Goal: Information Seeking & Learning: Check status

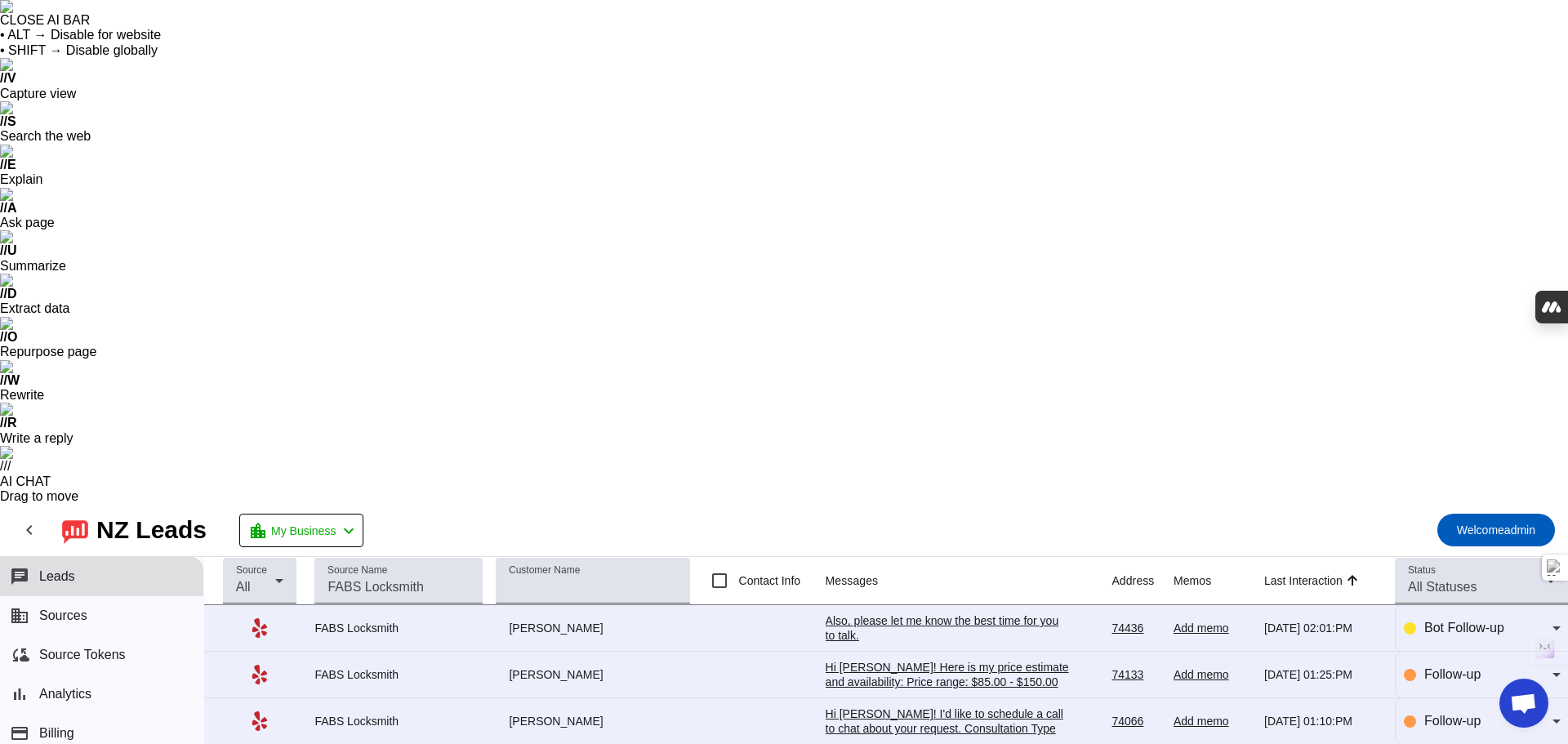
click at [871, 707] on div "Hi [PERSON_NAME]! I'd like to schedule a call to chat about your request. Consu…" at bounding box center [948, 743] width 245 height 74
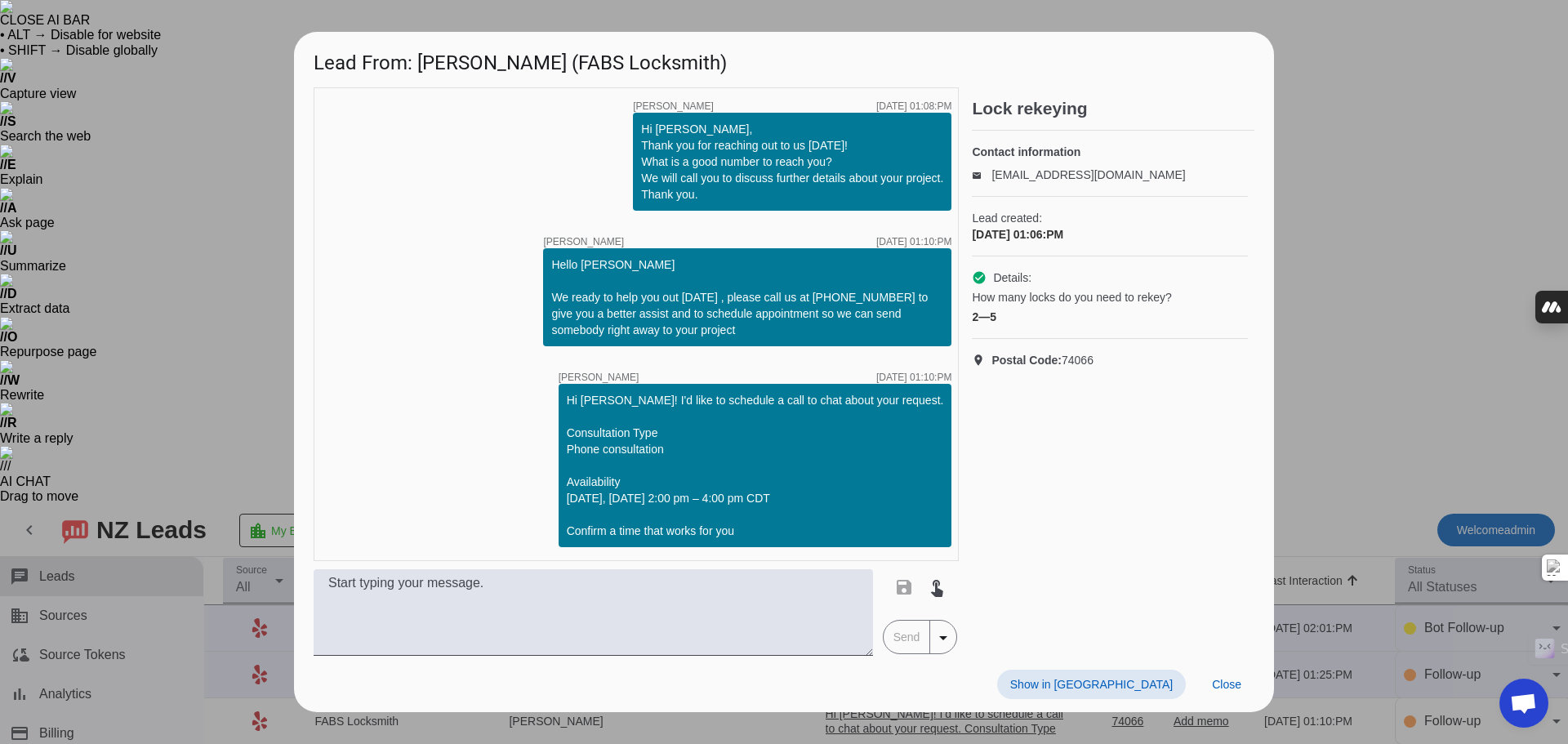
click at [221, 127] on div at bounding box center [784, 372] width 1568 height 744
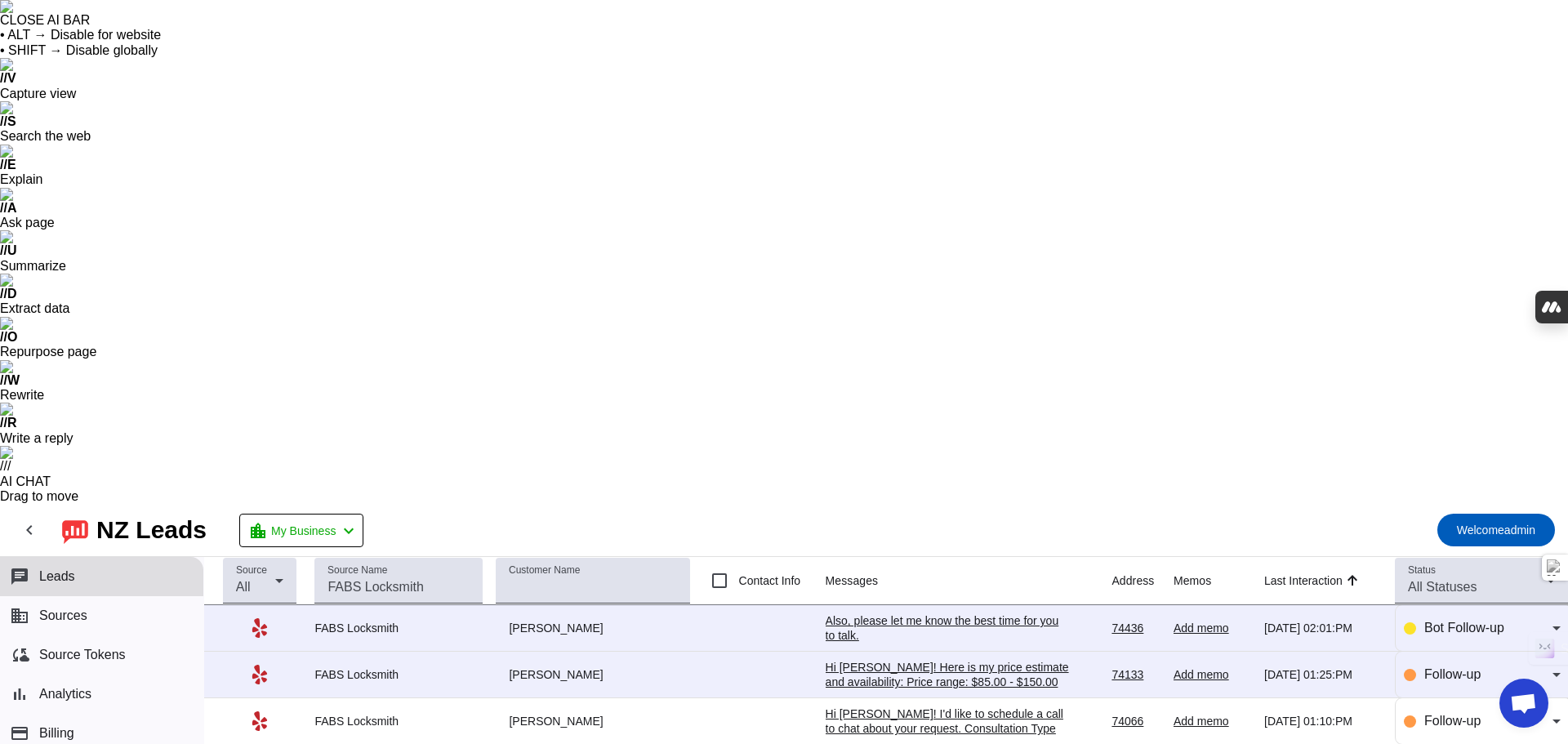
click at [845, 661] on div "Hi [PERSON_NAME]! Here is my price estimate and availability: Price range: $85.…" at bounding box center [948, 689] width 245 height 59
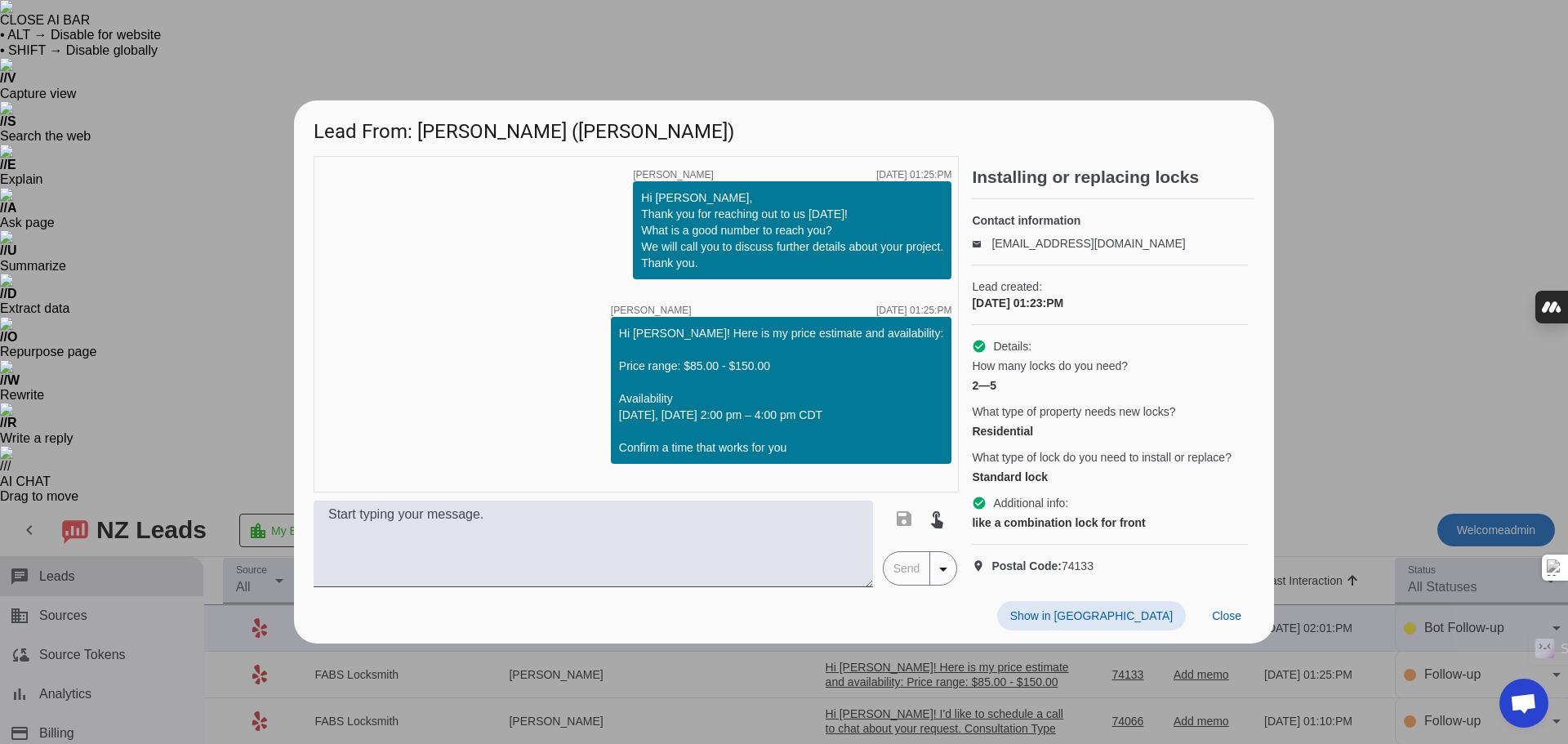
click at [831, 54] on div at bounding box center [784, 372] width 1568 height 744
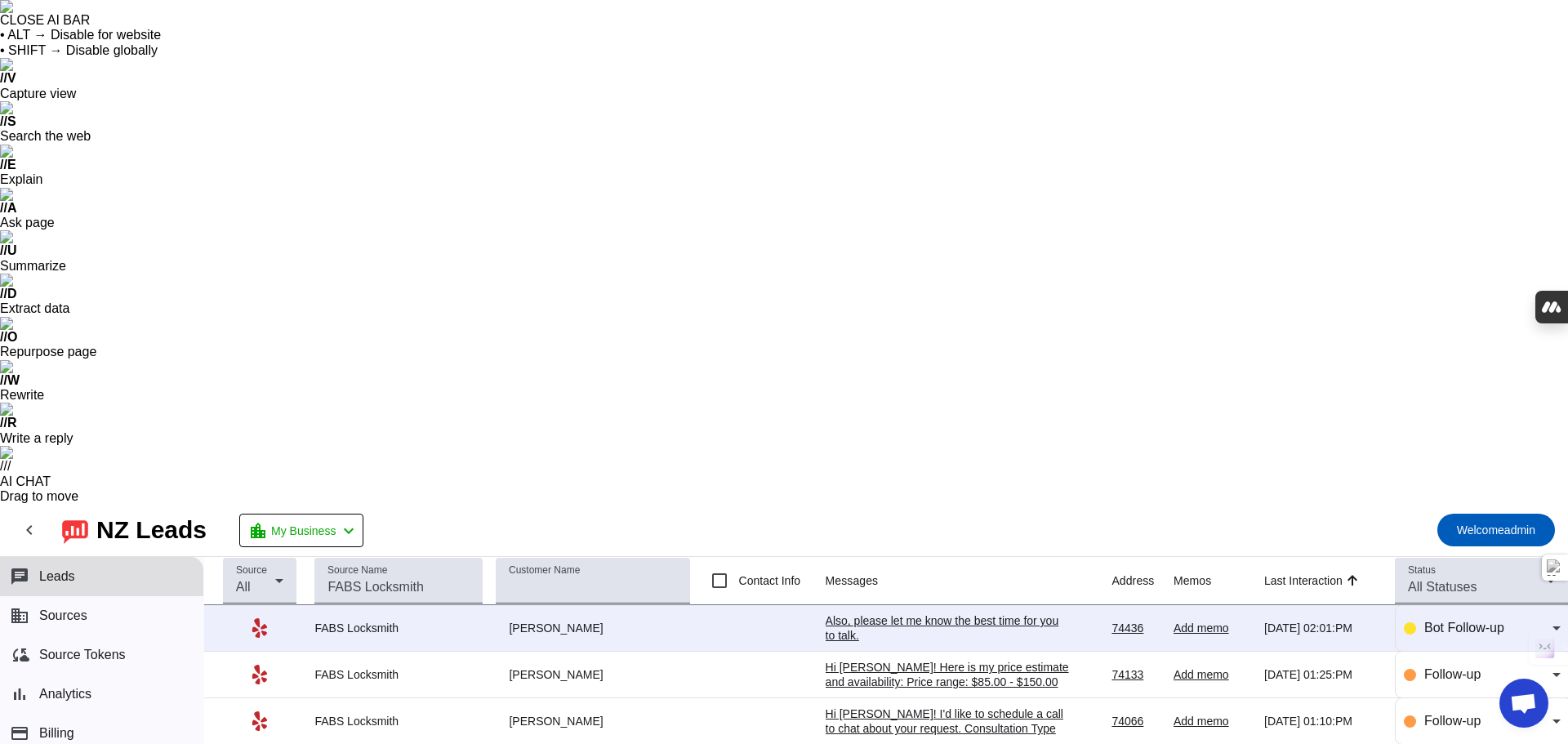
click at [938, 613] on div "Also, please let me know the best time for you to talk.​" at bounding box center [948, 628] width 245 height 30
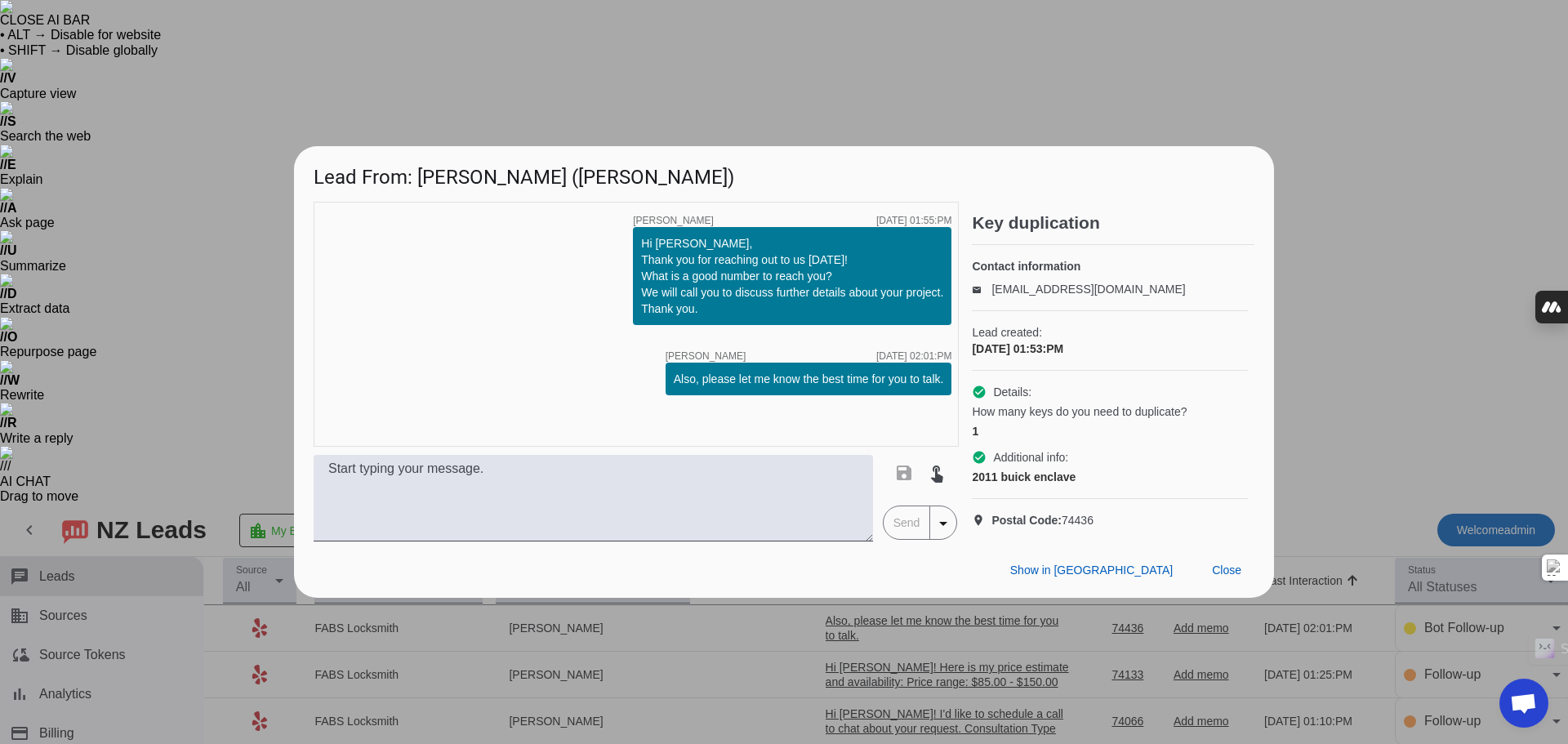
click at [981, 99] on div at bounding box center [784, 372] width 1568 height 744
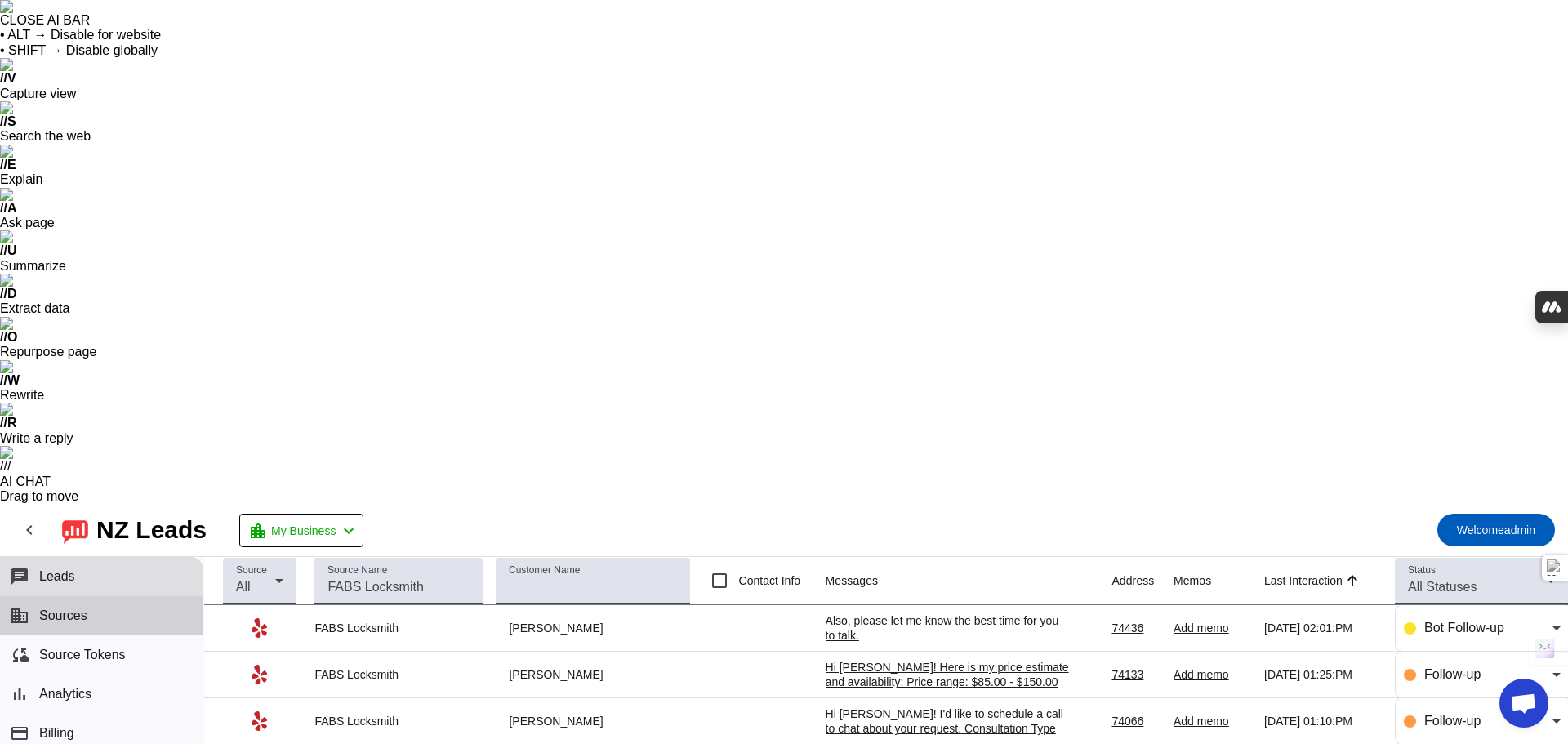
click at [112, 597] on button "business Sources" at bounding box center [102, 616] width 203 height 39
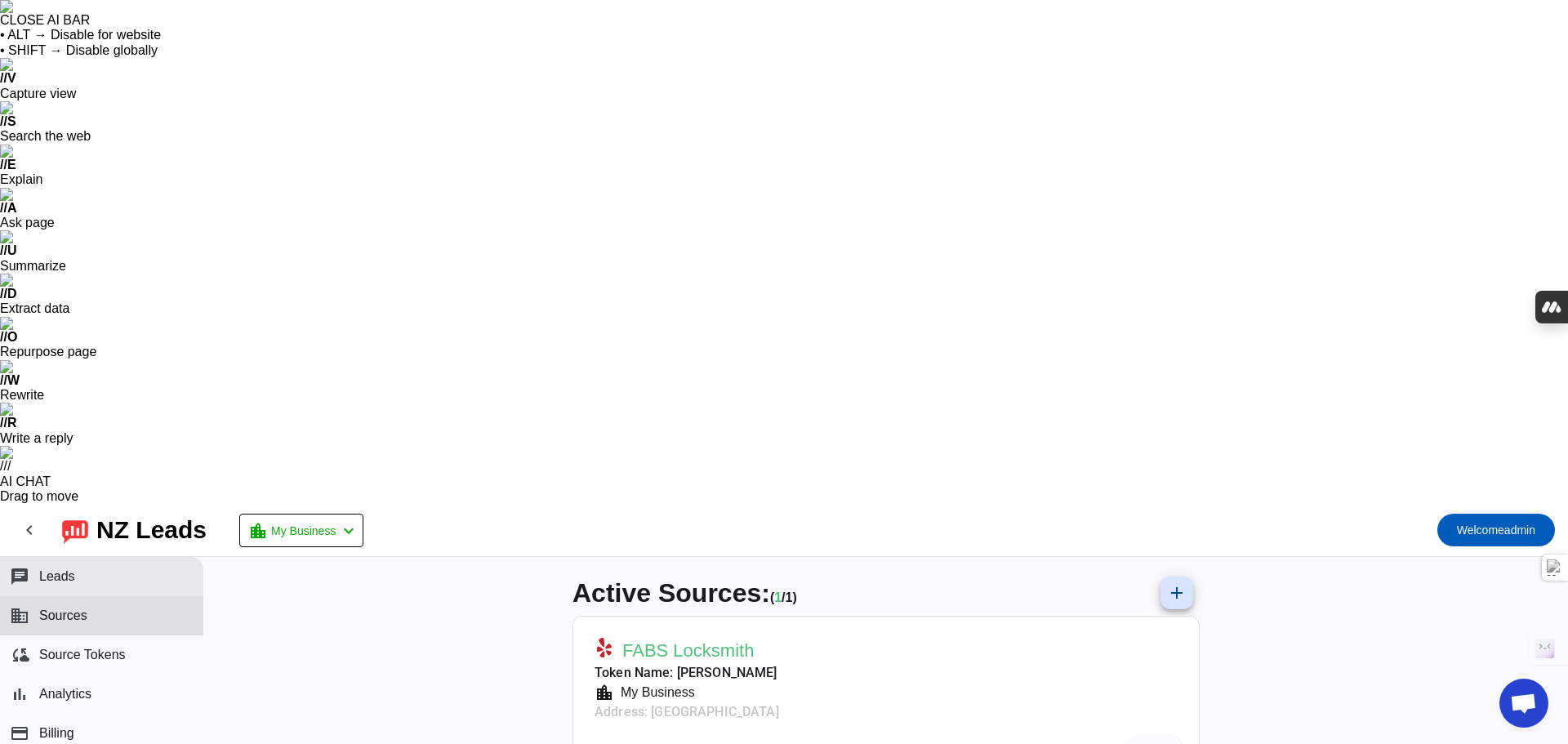
click at [135, 557] on button "chat Leads" at bounding box center [102, 576] width 203 height 39
